Goal: Information Seeking & Learning: Understand process/instructions

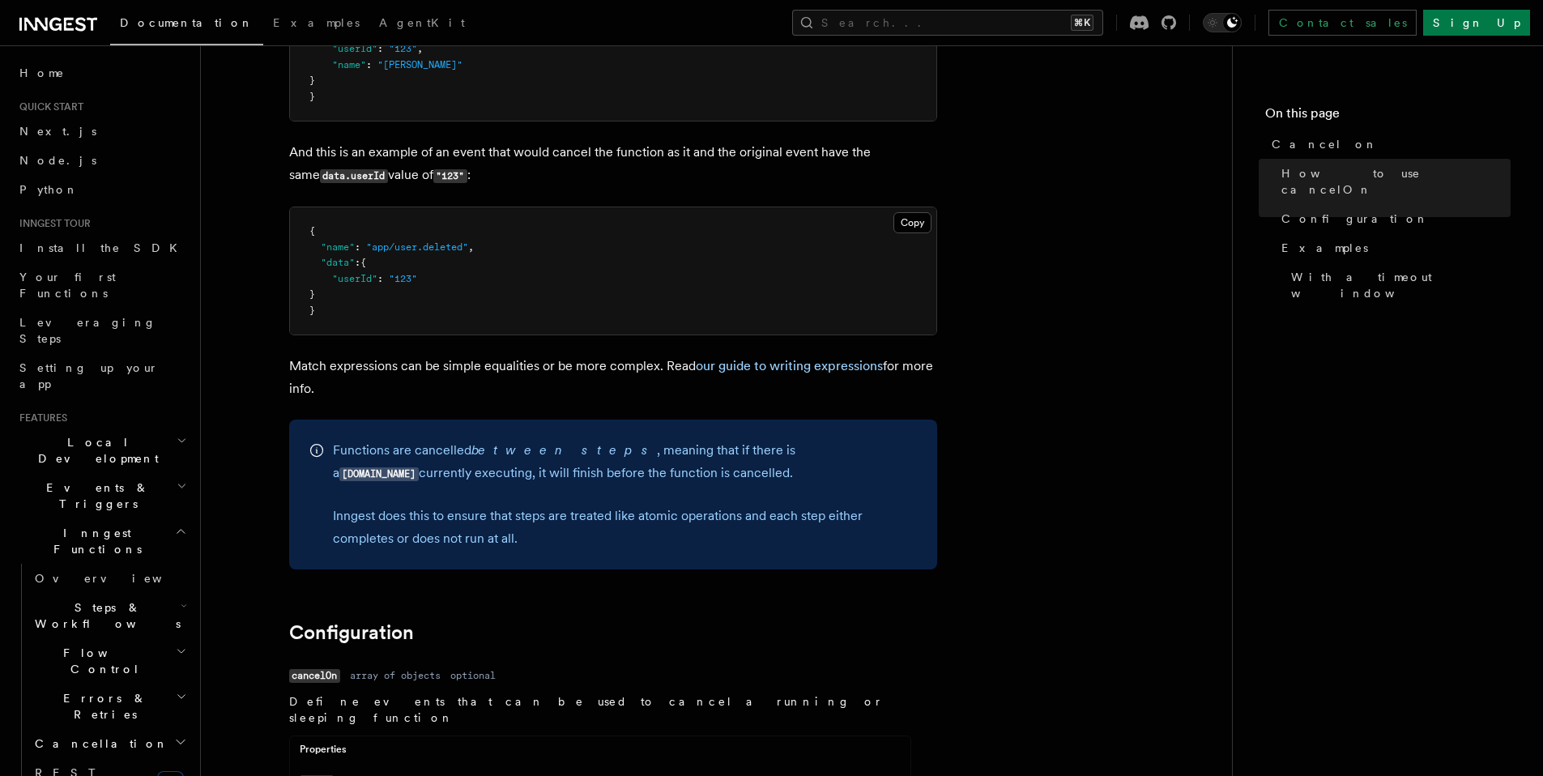
scroll to position [1230, 0]
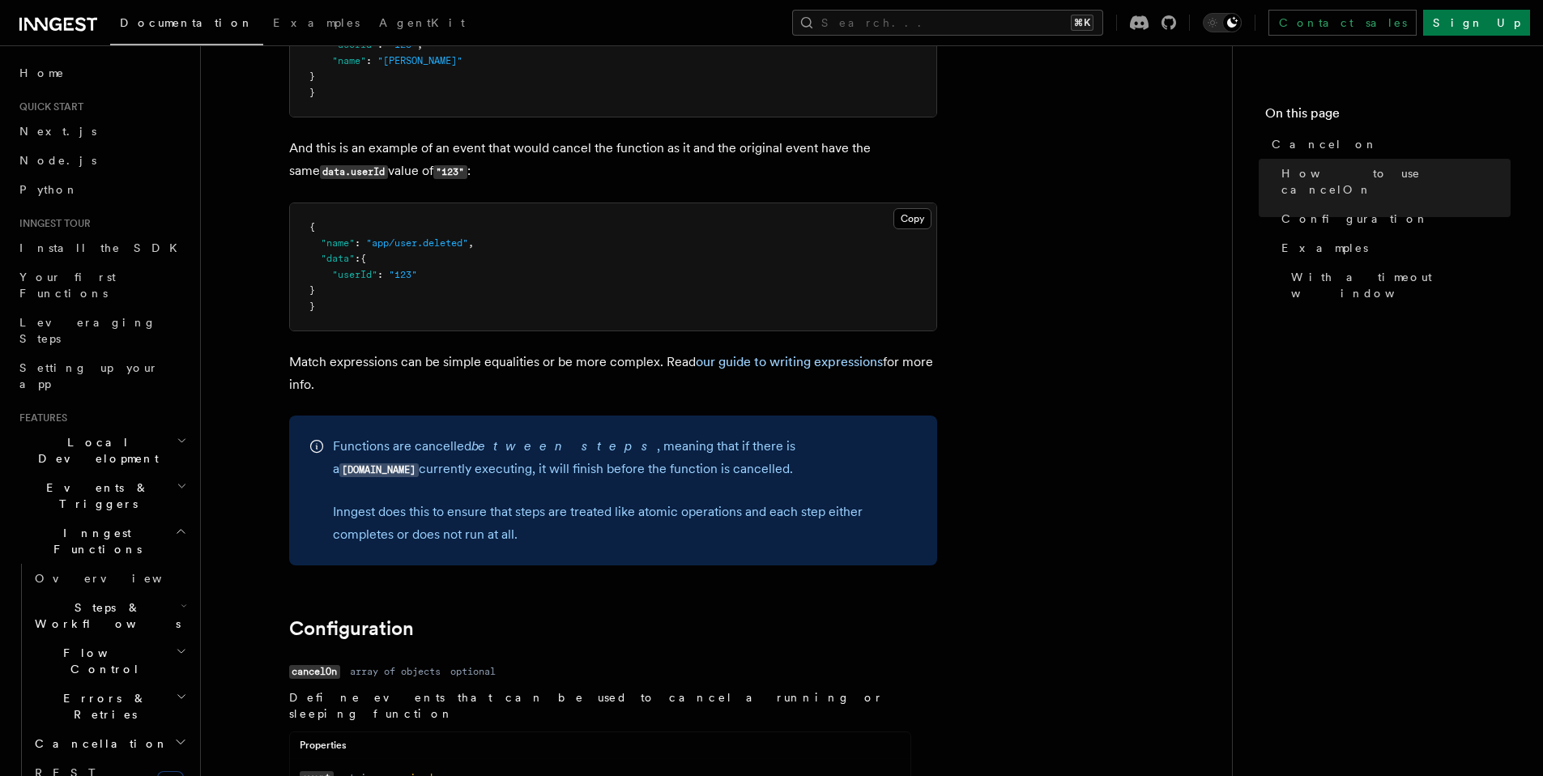
click at [419, 463] on code "step.run" at bounding box center [378, 470] width 79 height 14
drag, startPoint x: 721, startPoint y: 450, endPoint x: 743, endPoint y: 449, distance: 22.7
click at [419, 463] on code "step.run" at bounding box center [378, 470] width 79 height 14
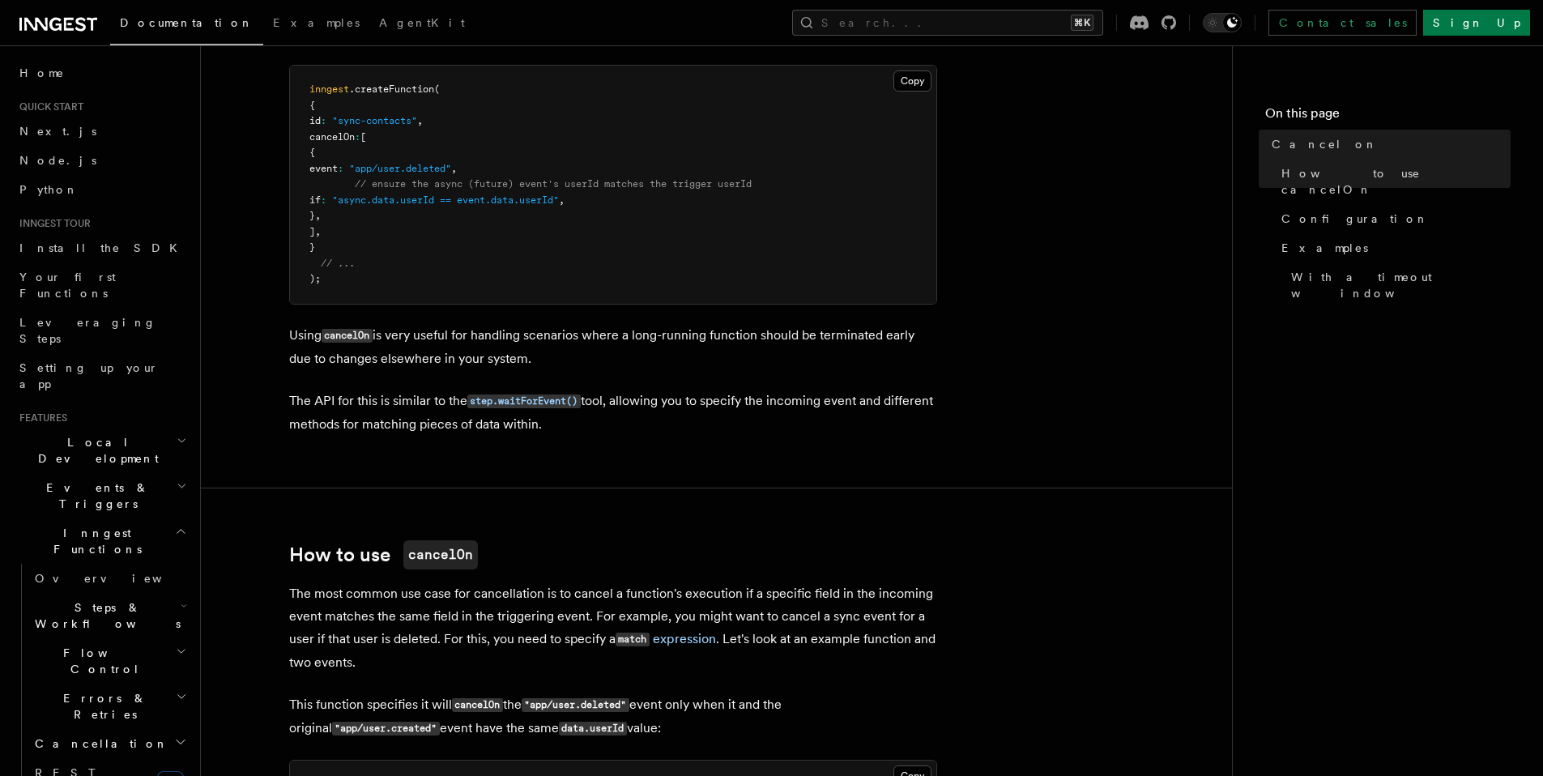
scroll to position [126, 0]
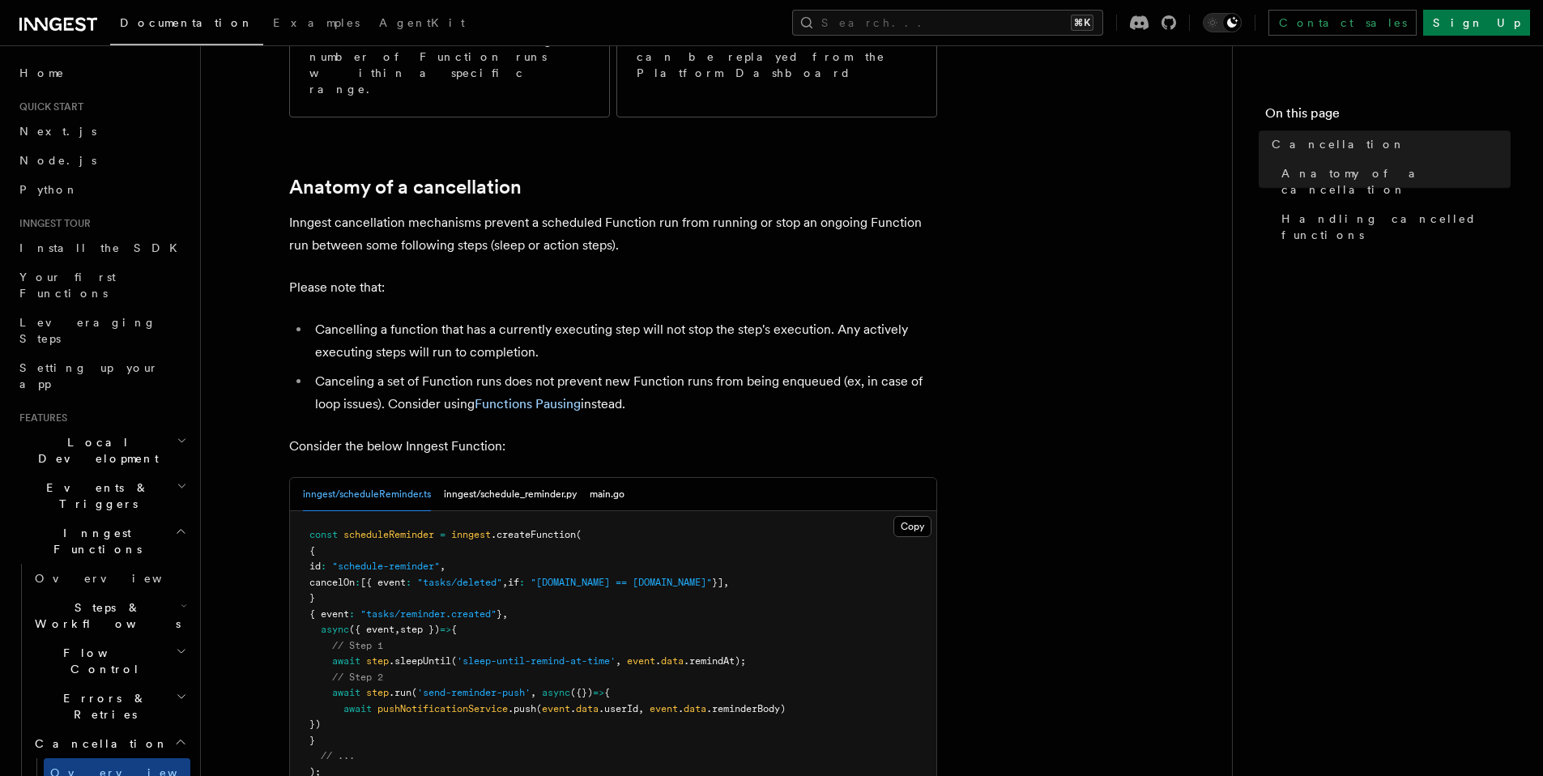
scroll to position [463, 0]
click at [517, 397] on link "Functions Pausing" at bounding box center [528, 404] width 106 height 15
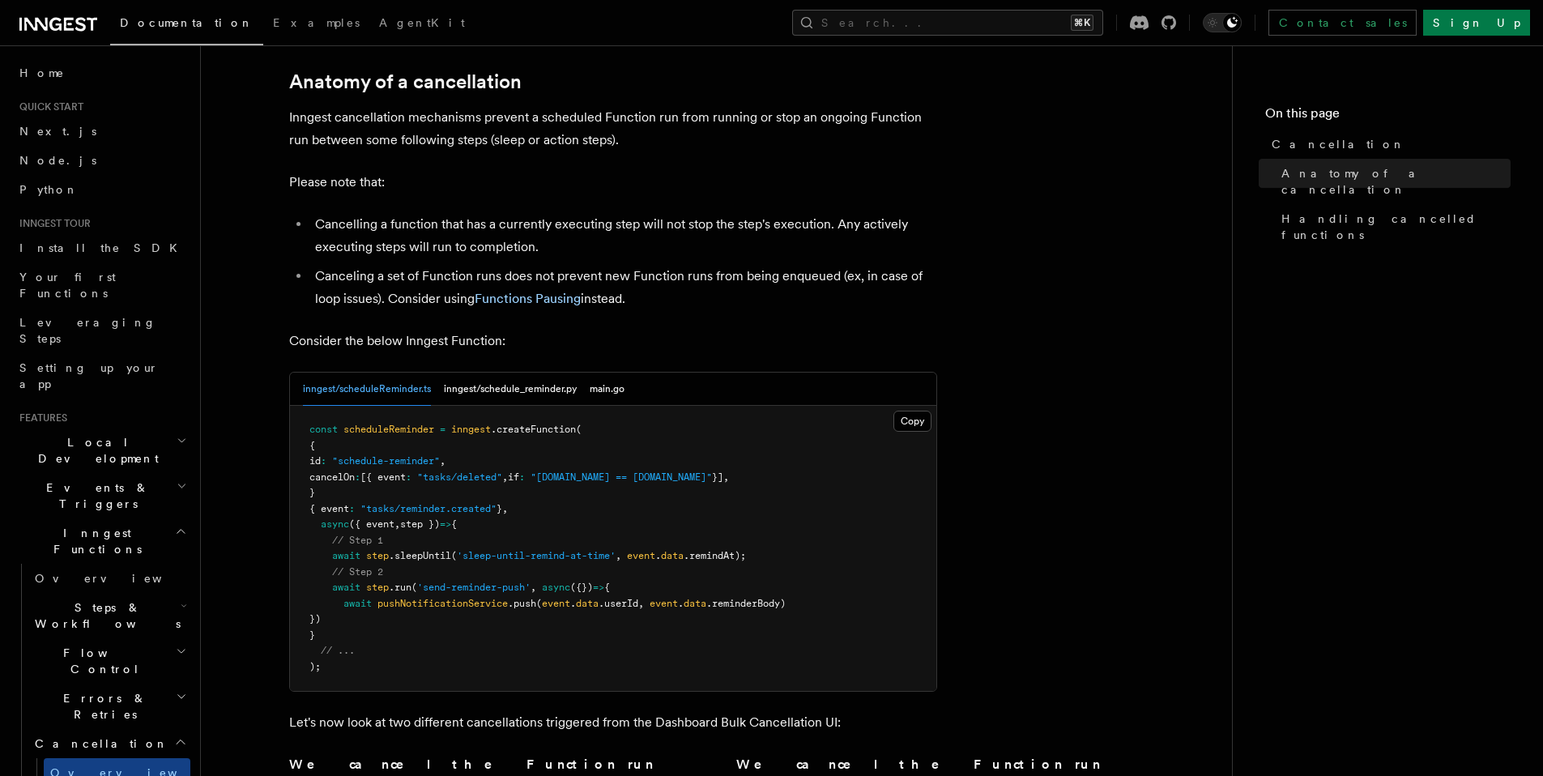
scroll to position [573, 0]
drag, startPoint x: 516, startPoint y: 363, endPoint x: 332, endPoint y: 358, distance: 183.9
click at [332, 402] on pre "const scheduleReminder = inngest .createFunction ( { id : "schedule-reminder" ,…" at bounding box center [613, 544] width 646 height 285
click at [355, 468] on span "cancelOn" at bounding box center [331, 473] width 45 height 11
drag, startPoint x: 475, startPoint y: 377, endPoint x: 524, endPoint y: 379, distance: 49.5
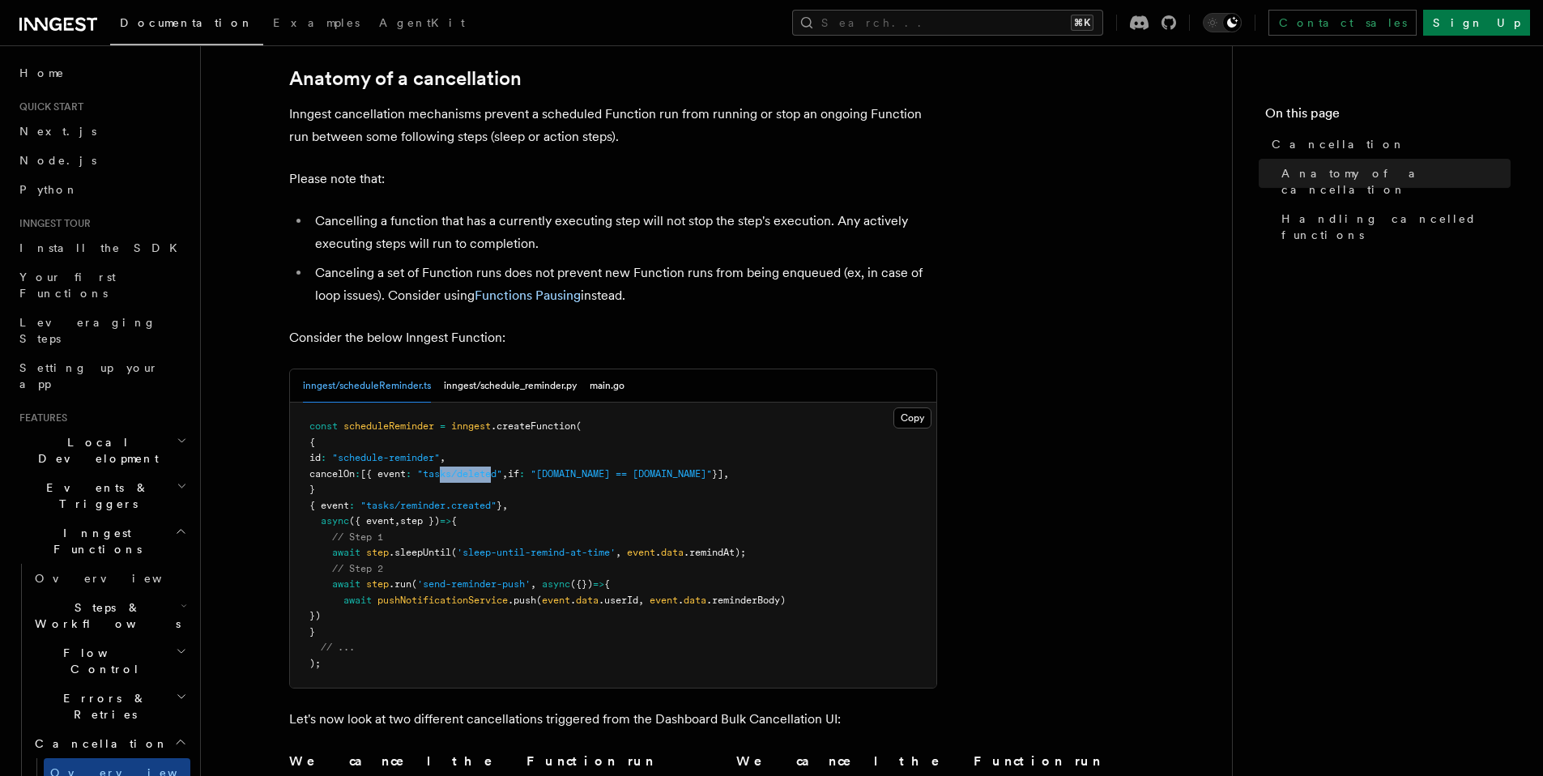
click at [502, 468] on span ""tasks/deleted"" at bounding box center [459, 473] width 85 height 11
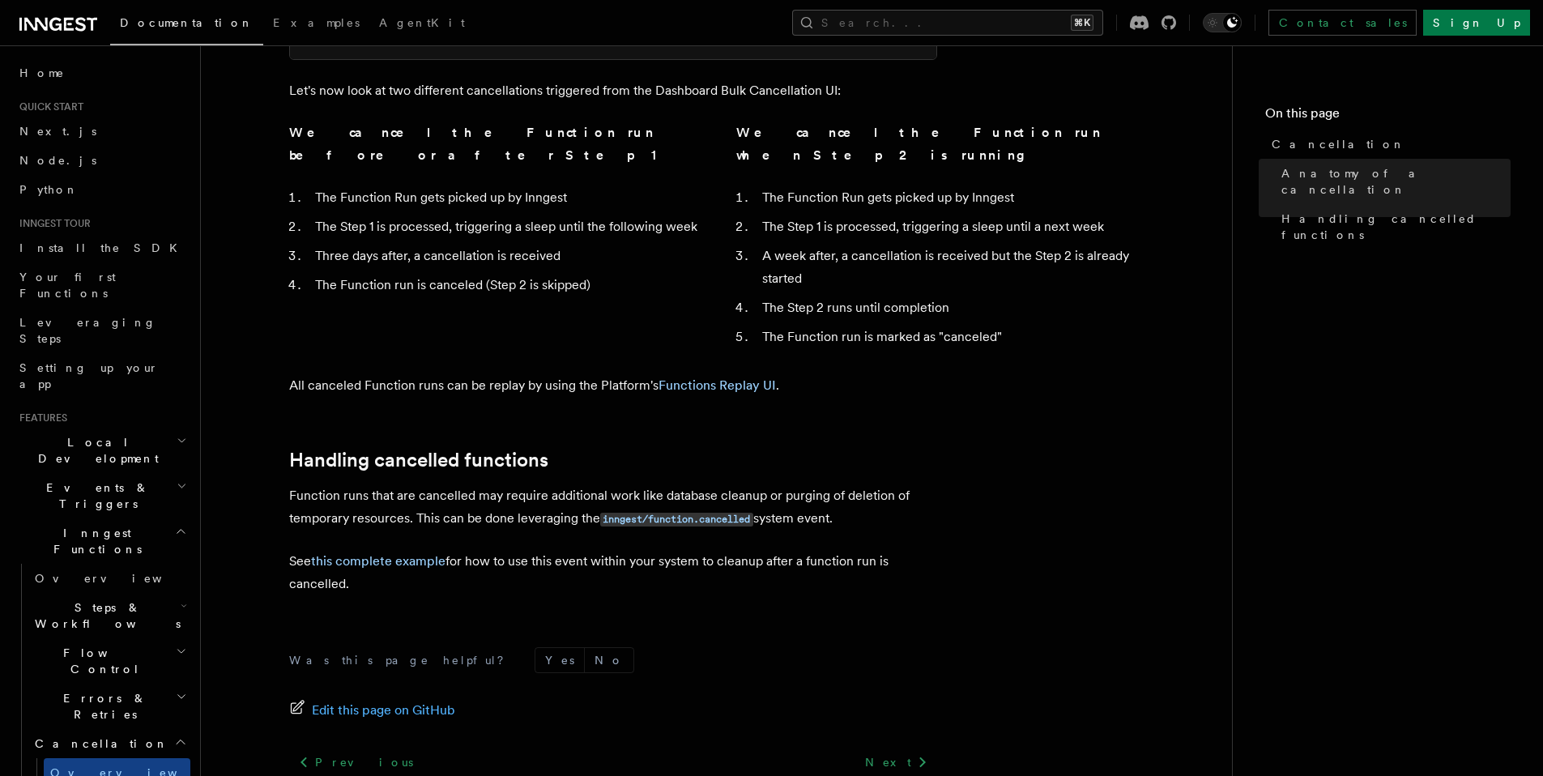
scroll to position [1189, 0]
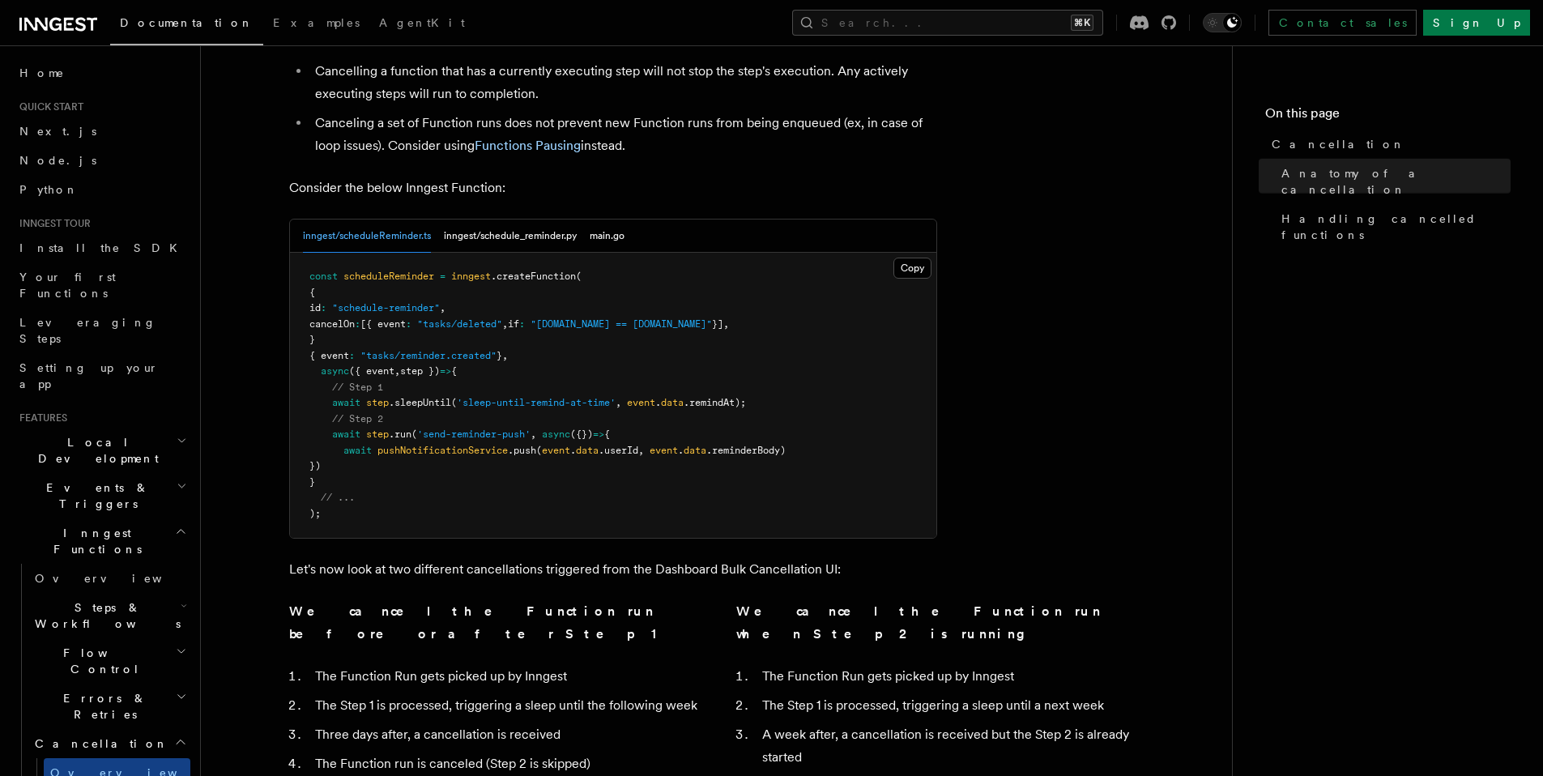
scroll to position [722, 0]
click at [712, 319] on span ""event.data.id == async.data.id"" at bounding box center [620, 324] width 181 height 11
drag, startPoint x: 392, startPoint y: 232, endPoint x: 752, endPoint y: 233, distance: 360.4
click at [752, 253] on pre "const scheduleReminder = inngest .createFunction ( { id : "schedule-reminder" ,…" at bounding box center [613, 395] width 646 height 285
click at [725, 253] on pre "const scheduleReminder = inngest .createFunction ( { id : "schedule-reminder" ,…" at bounding box center [613, 395] width 646 height 285
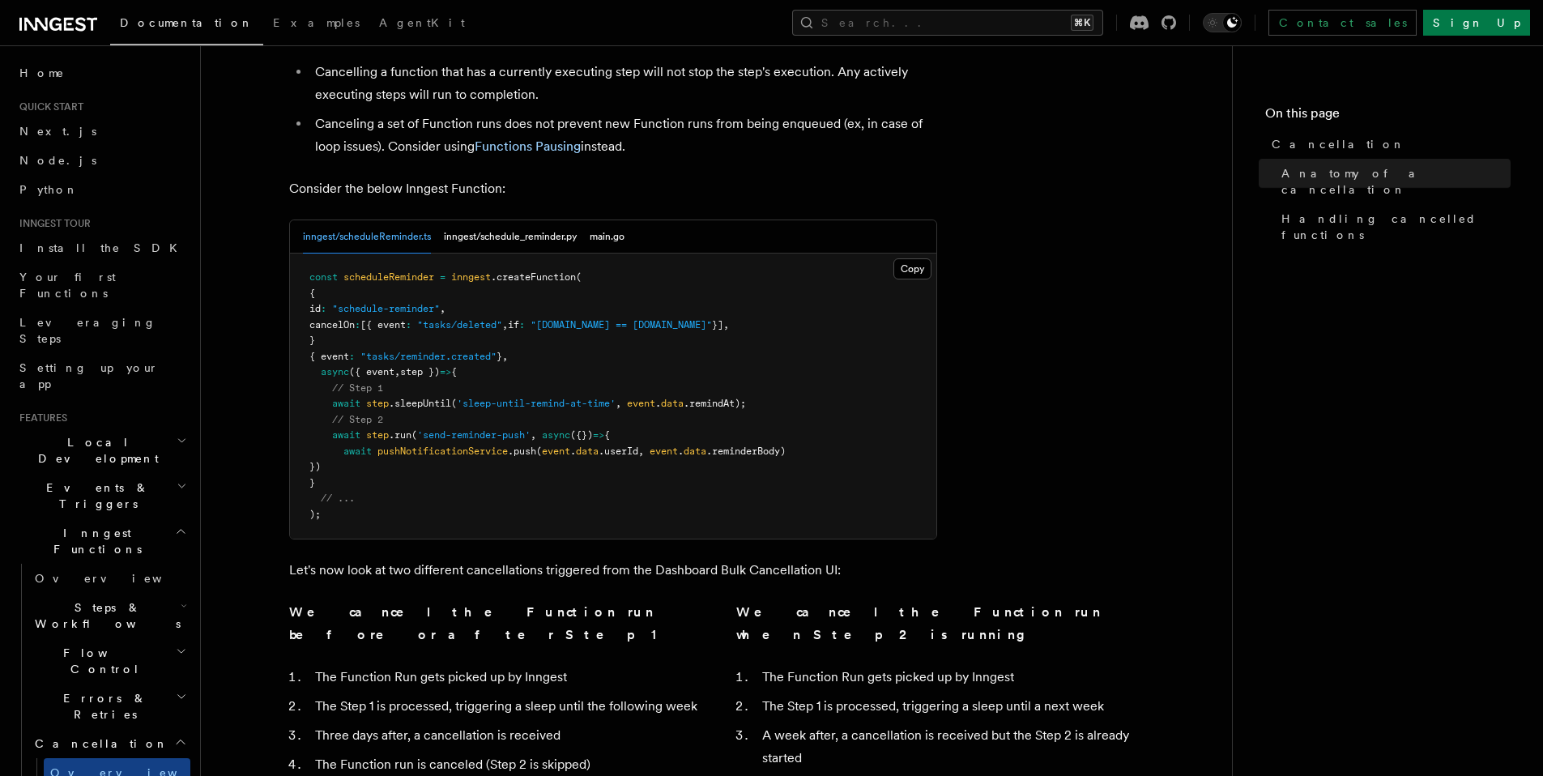
click at [1037, 269] on article "Features Inngest Functions Cancellation Cancellation is a useful mechanism for …" at bounding box center [716, 373] width 979 height 2046
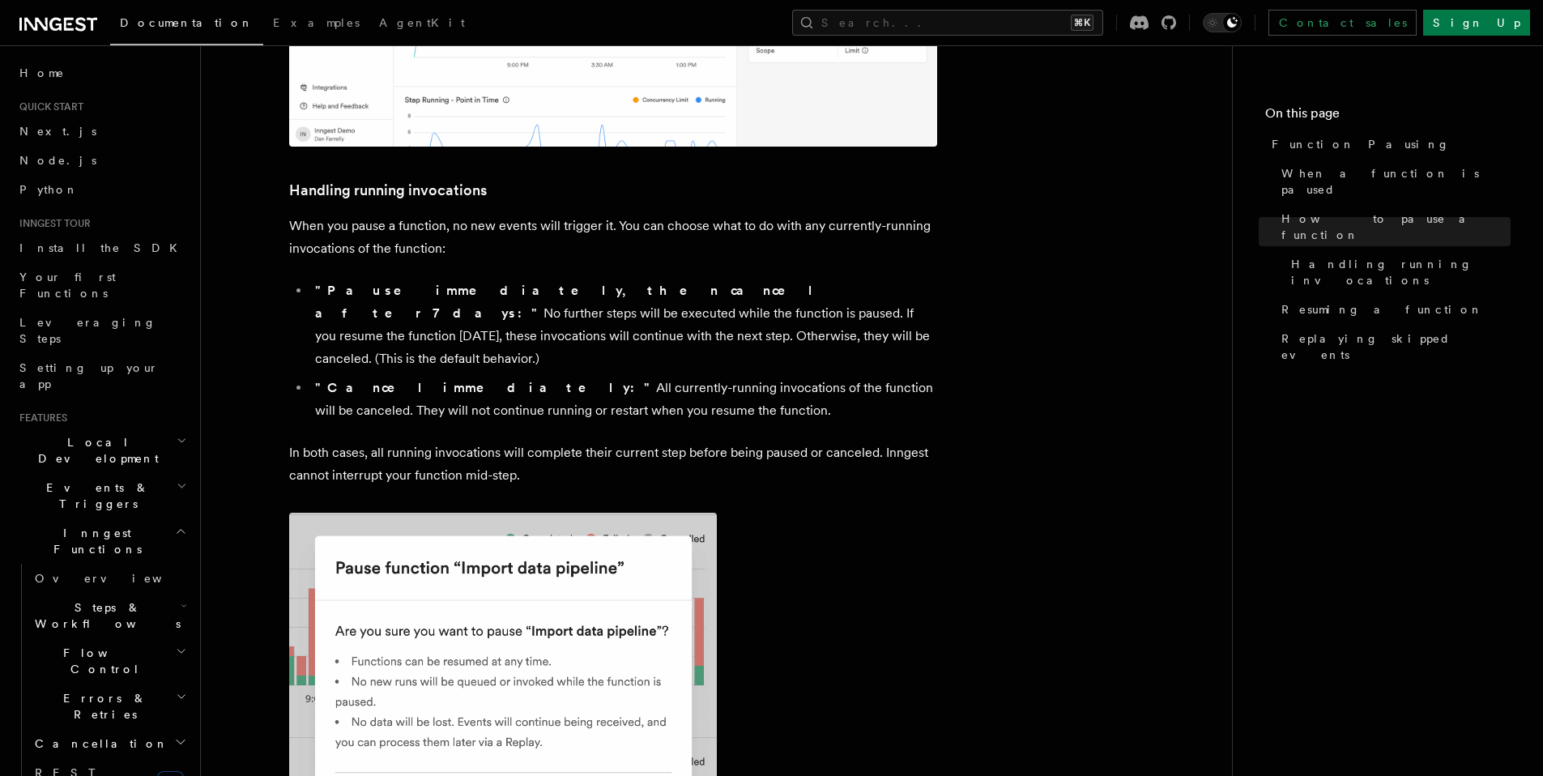
scroll to position [1087, 0]
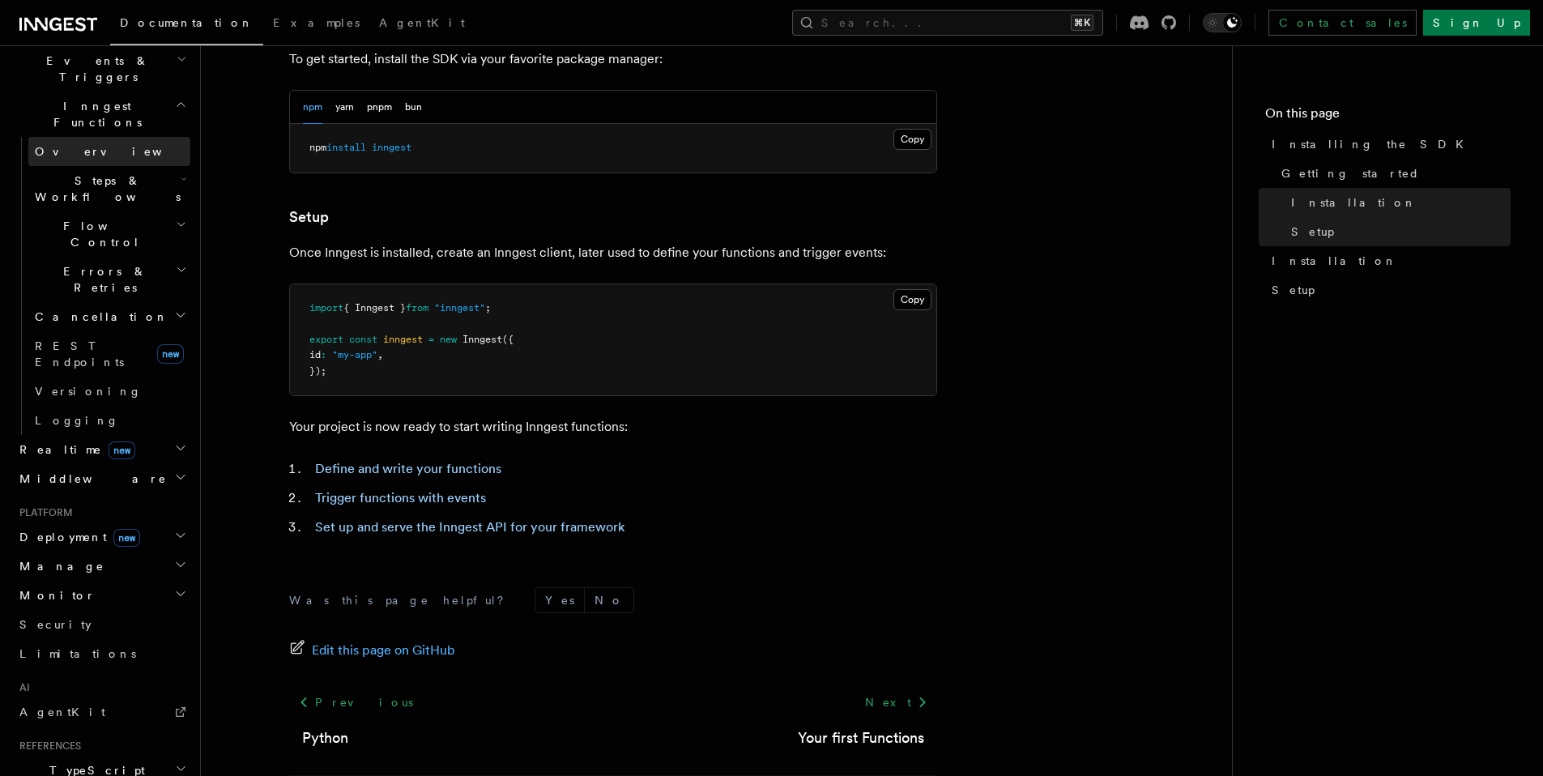
scroll to position [552, 0]
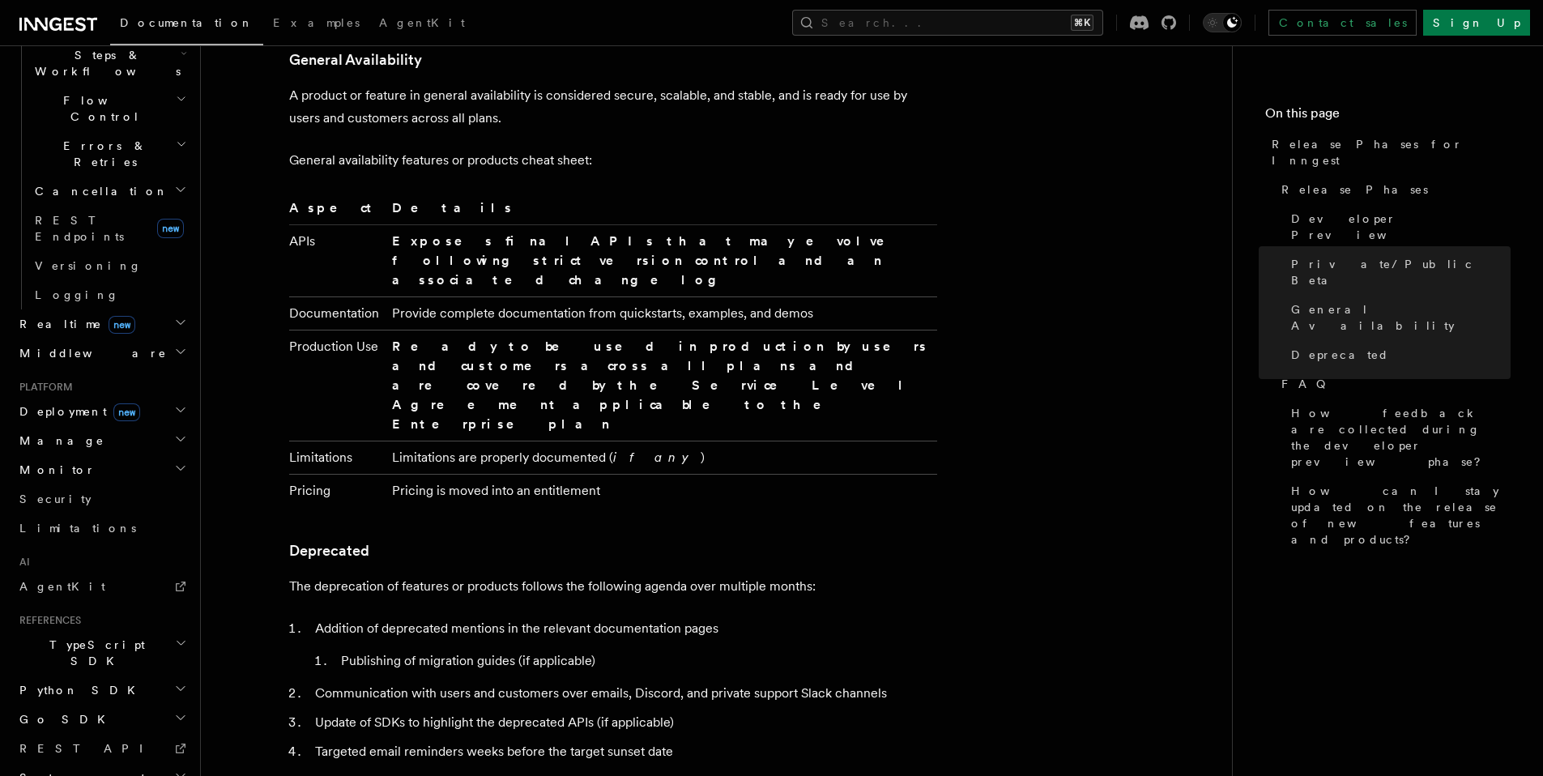
scroll to position [2429, 0]
